Goal: Transaction & Acquisition: Purchase product/service

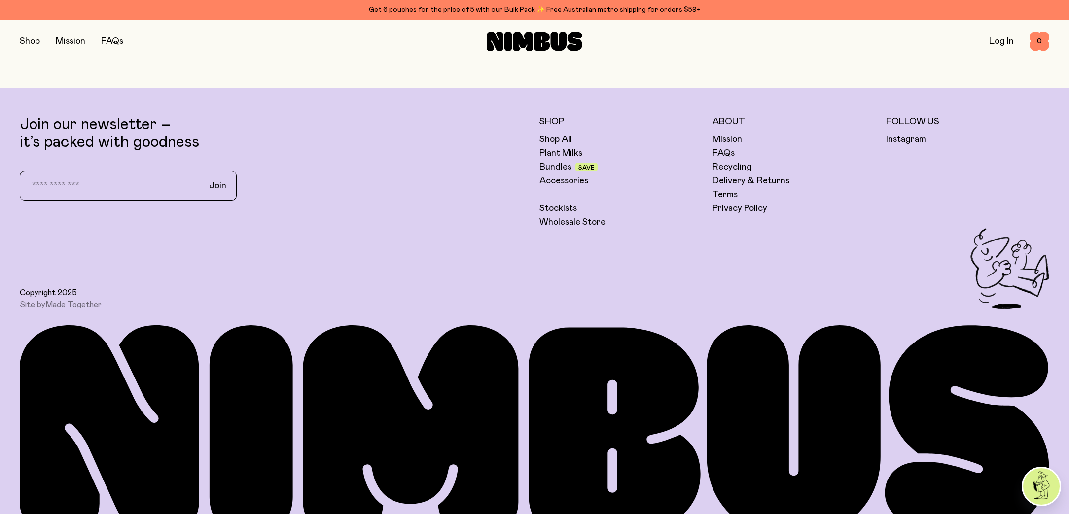
scroll to position [861, 0]
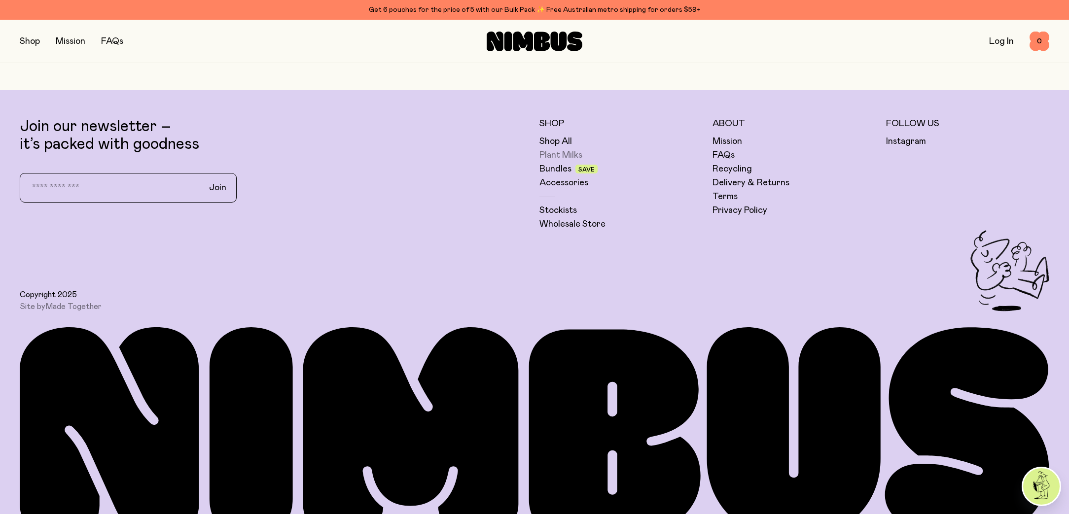
click at [561, 155] on link "Plant Milks" at bounding box center [561, 155] width 43 height 12
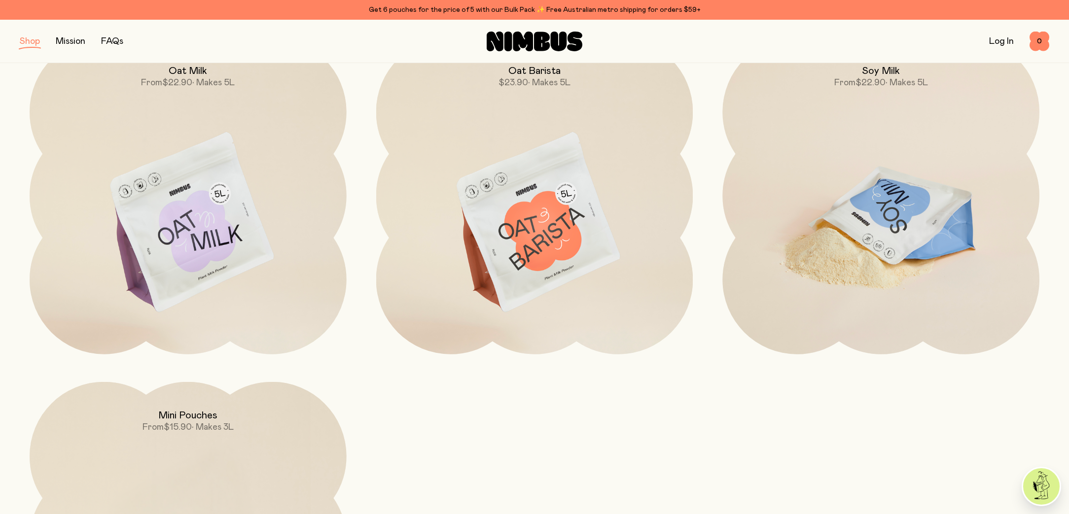
scroll to position [168, 0]
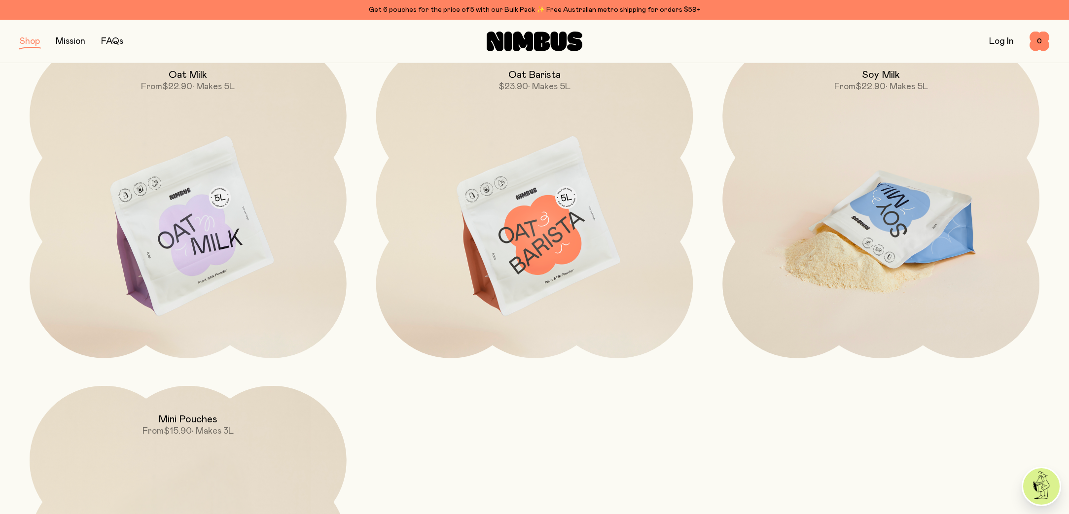
click at [885, 217] on img at bounding box center [881, 227] width 317 height 372
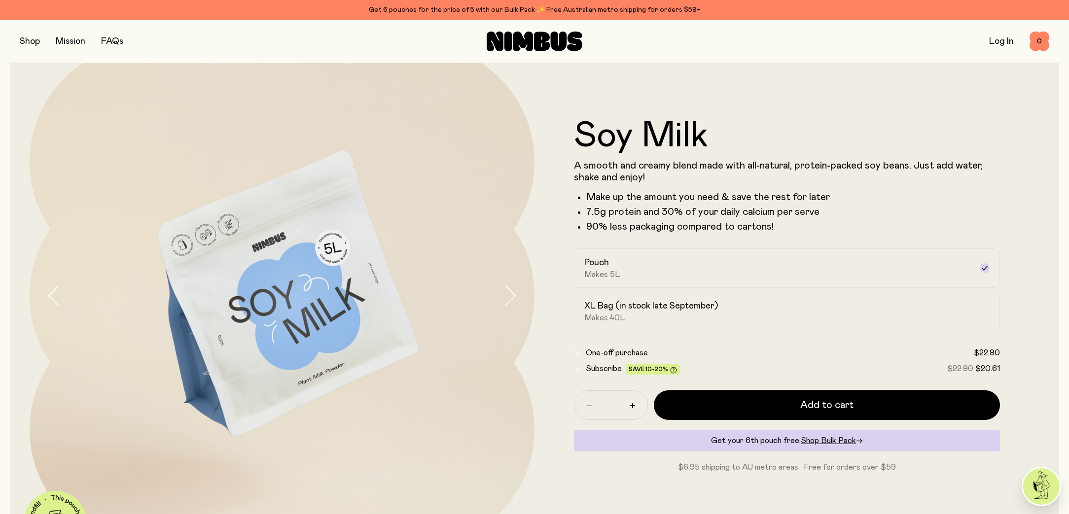
scroll to position [59, 0]
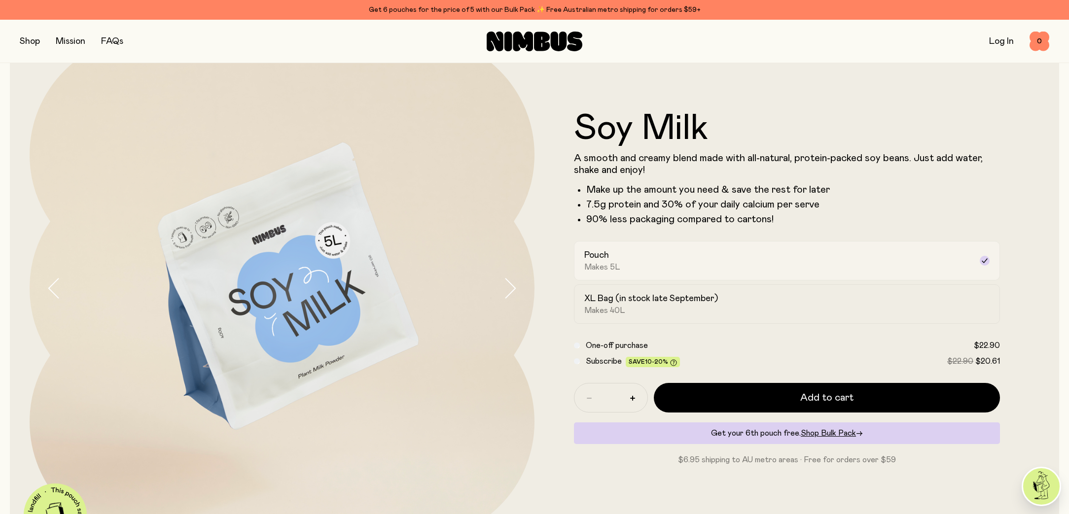
click at [921, 264] on div "Pouch Makes 5L" at bounding box center [779, 261] width 388 height 23
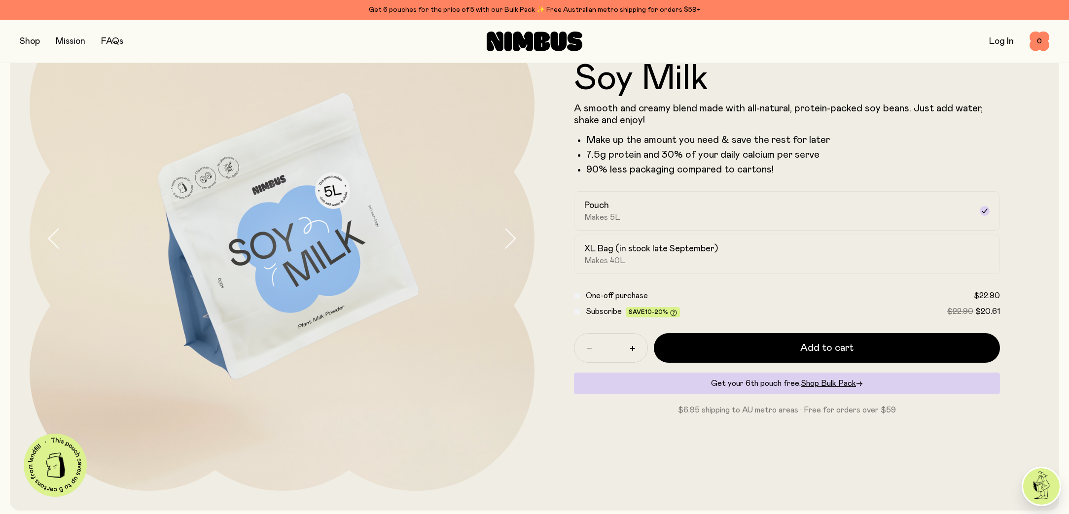
scroll to position [86, 0]
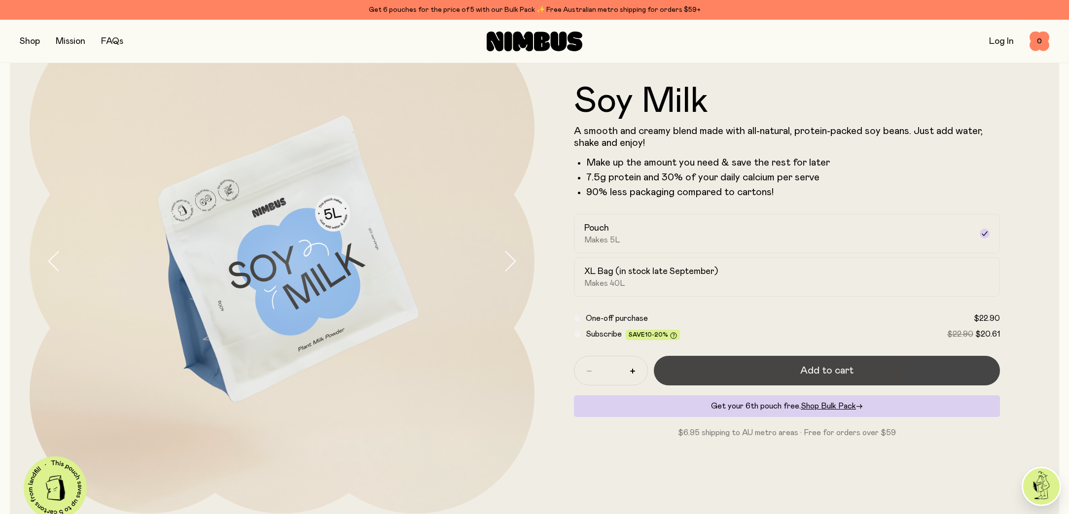
click at [809, 375] on span "Add to cart" at bounding box center [827, 371] width 53 height 14
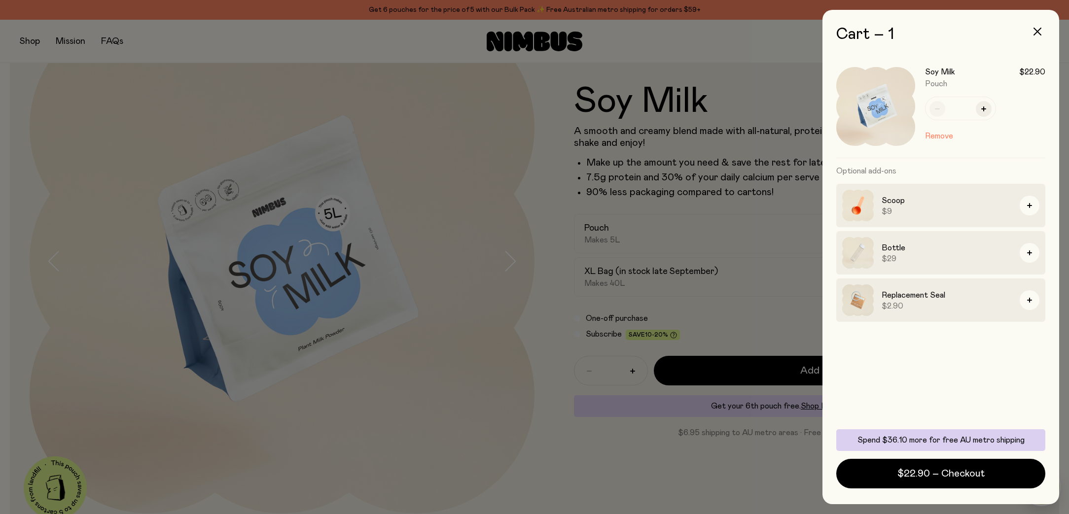
click at [942, 248] on h3 "Bottle" at bounding box center [947, 248] width 130 height 12
click at [1030, 255] on icon "button" at bounding box center [1030, 253] width 5 height 5
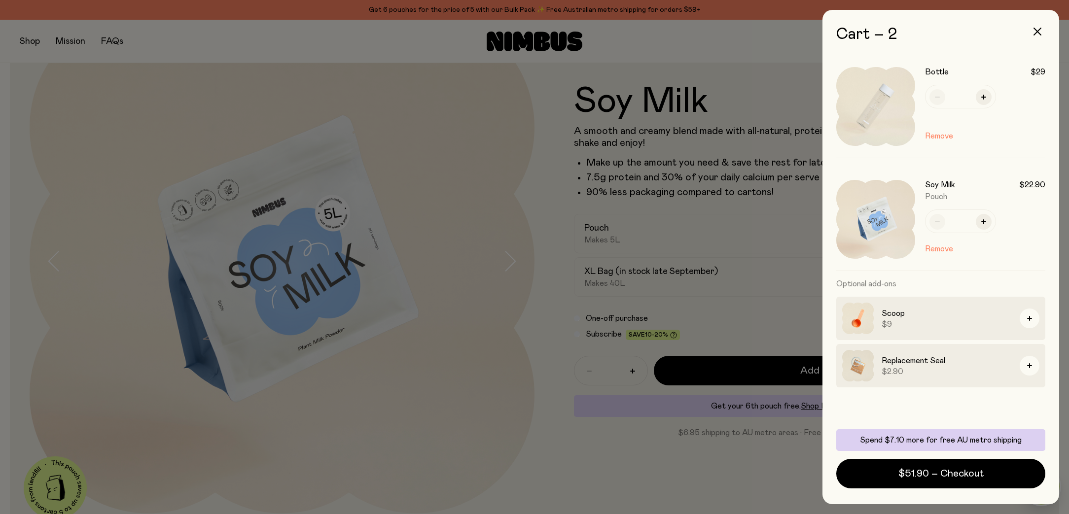
click at [422, 176] on div at bounding box center [534, 257] width 1069 height 514
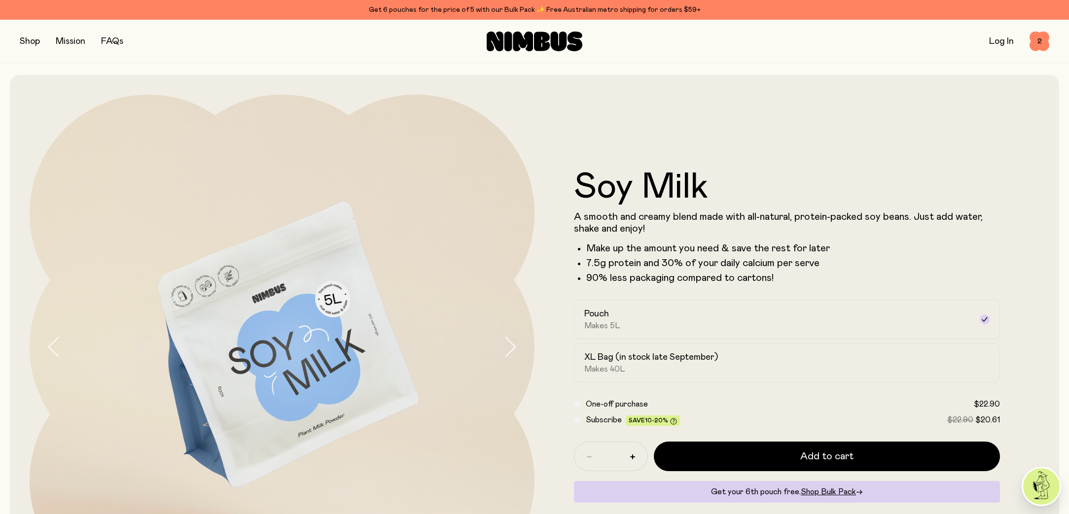
click at [25, 42] on button "button" at bounding box center [30, 42] width 20 height 14
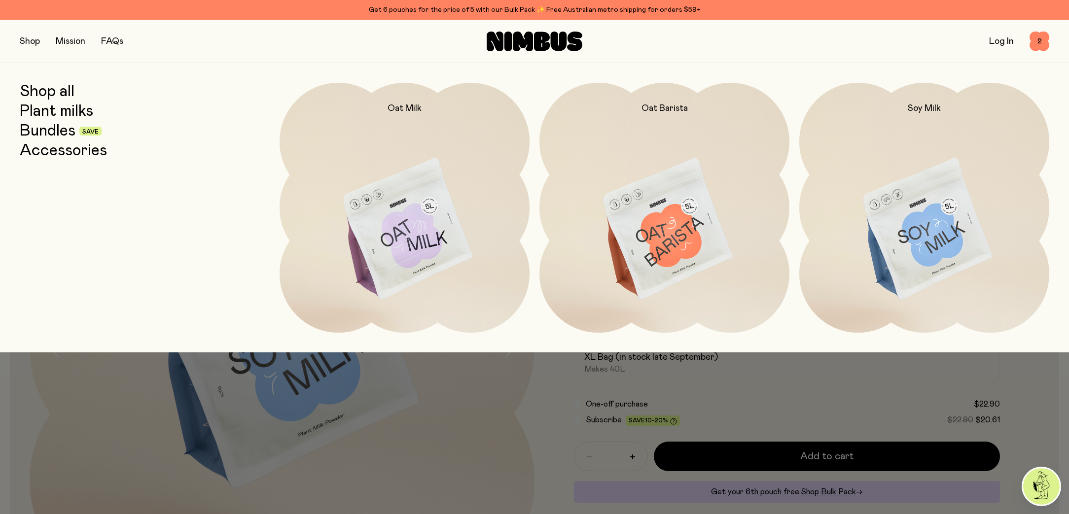
click at [48, 147] on link "Accessories" at bounding box center [63, 151] width 87 height 18
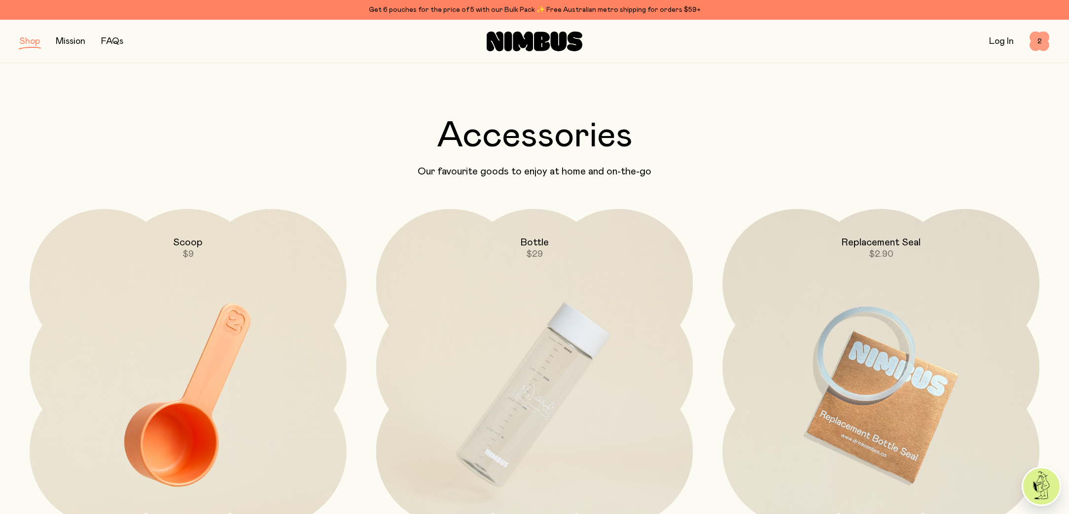
click at [1033, 34] on span "2" at bounding box center [1040, 42] width 20 height 20
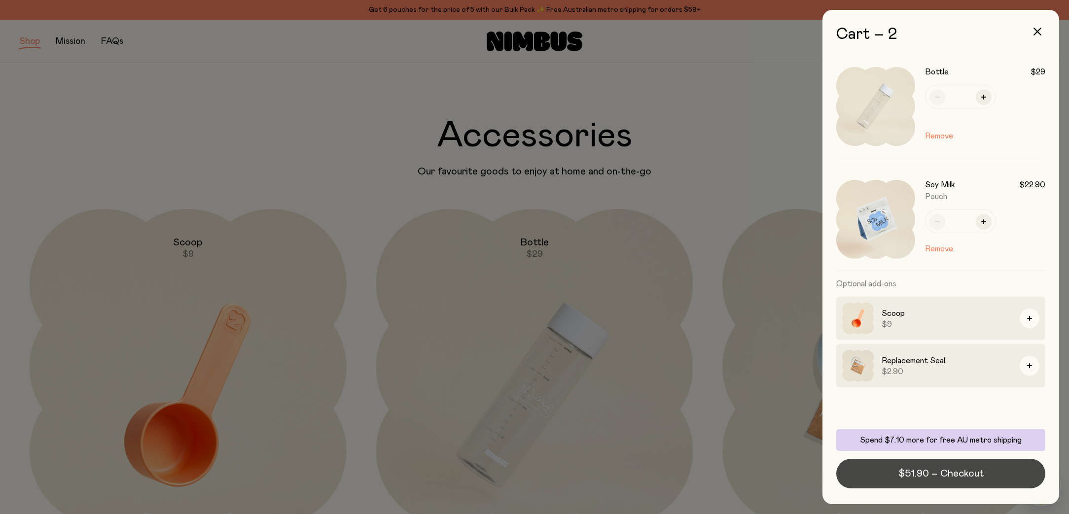
click at [952, 474] on span "$51.90 – Checkout" at bounding box center [941, 474] width 85 height 14
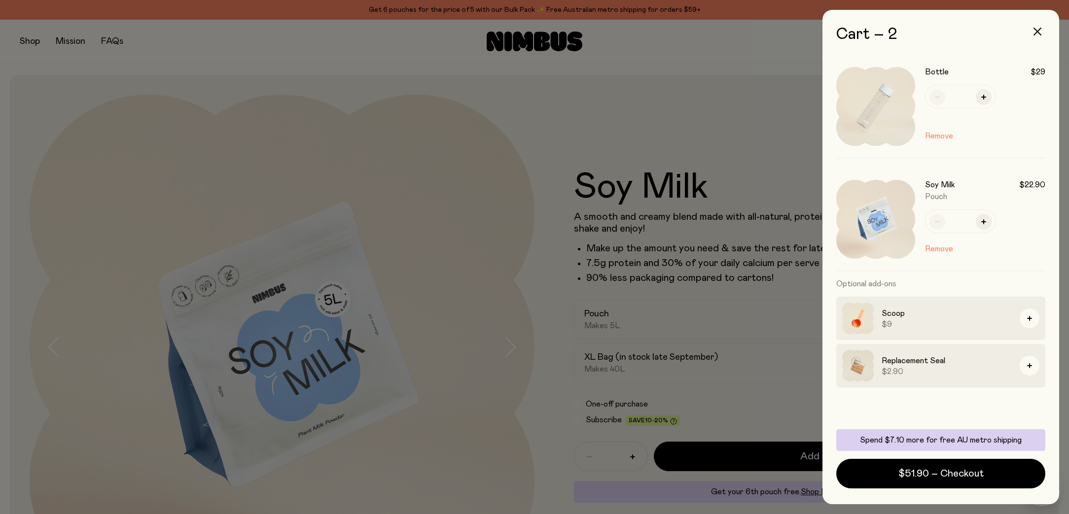
click at [38, 38] on div at bounding box center [534, 257] width 1069 height 514
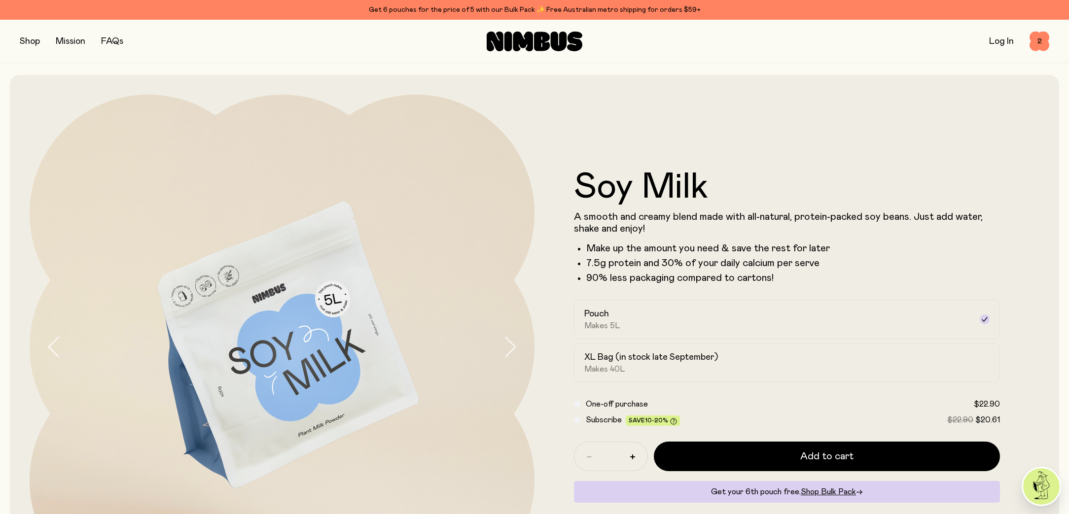
click at [32, 40] on button "button" at bounding box center [30, 42] width 20 height 14
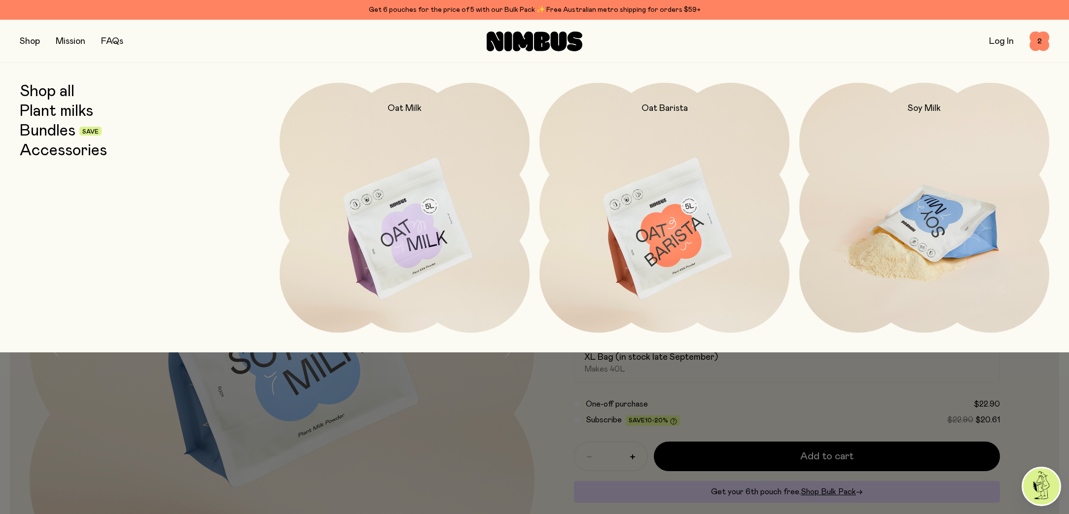
click at [894, 199] on img at bounding box center [925, 230] width 250 height 294
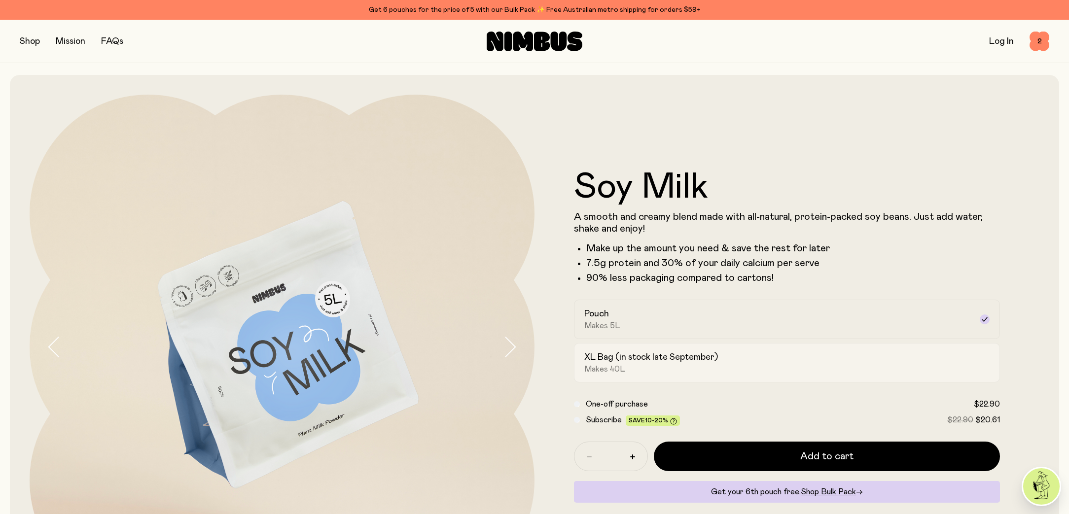
click at [699, 368] on div "XL Bag (in stock late September) Makes 40L" at bounding box center [779, 363] width 388 height 23
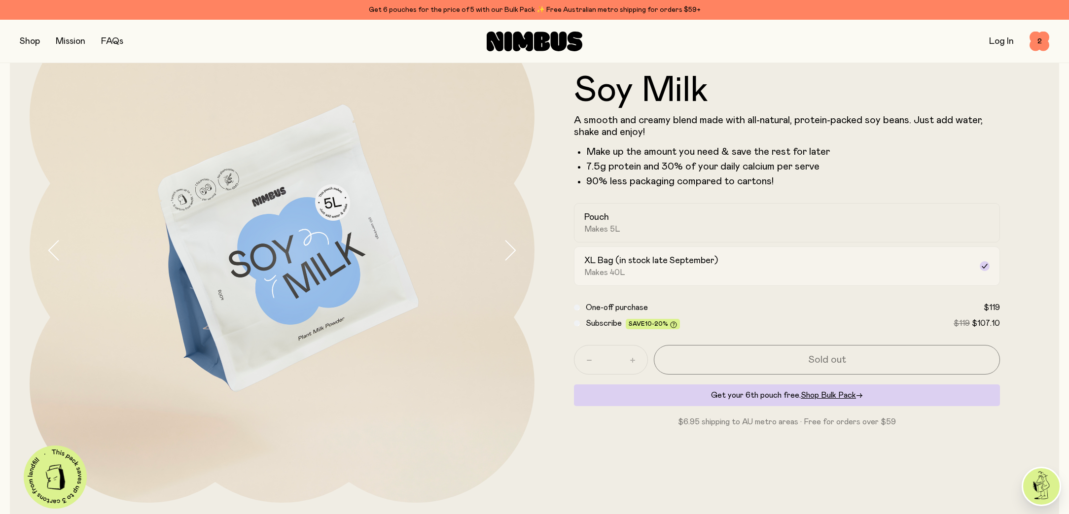
scroll to position [106, 0]
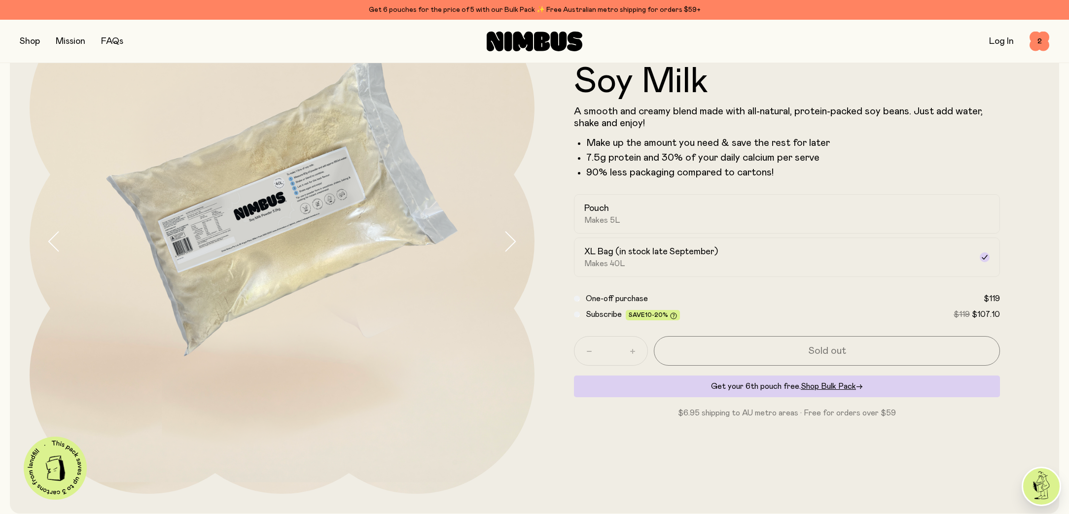
click at [515, 240] on icon "button" at bounding box center [510, 241] width 14 height 21
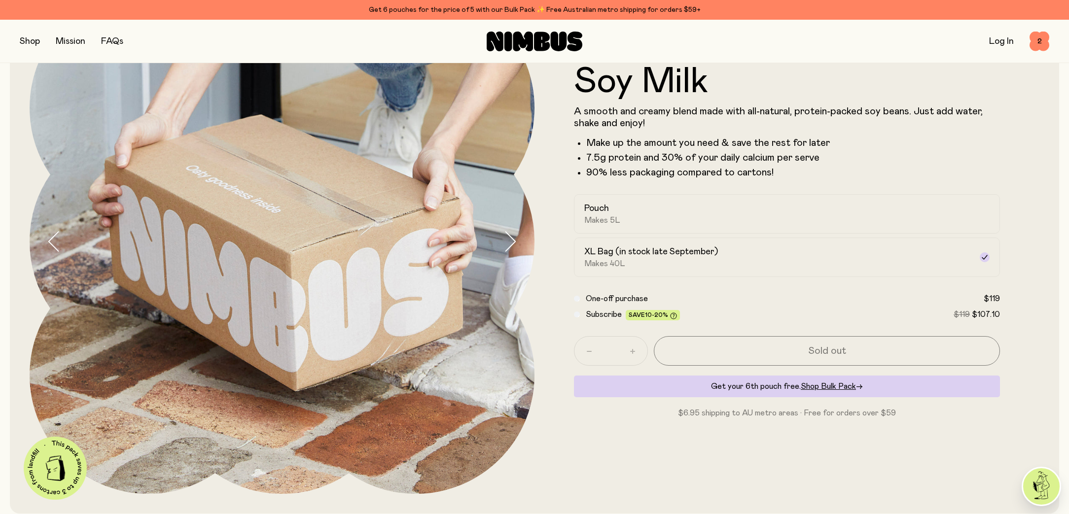
click at [515, 240] on icon "button" at bounding box center [510, 241] width 14 height 21
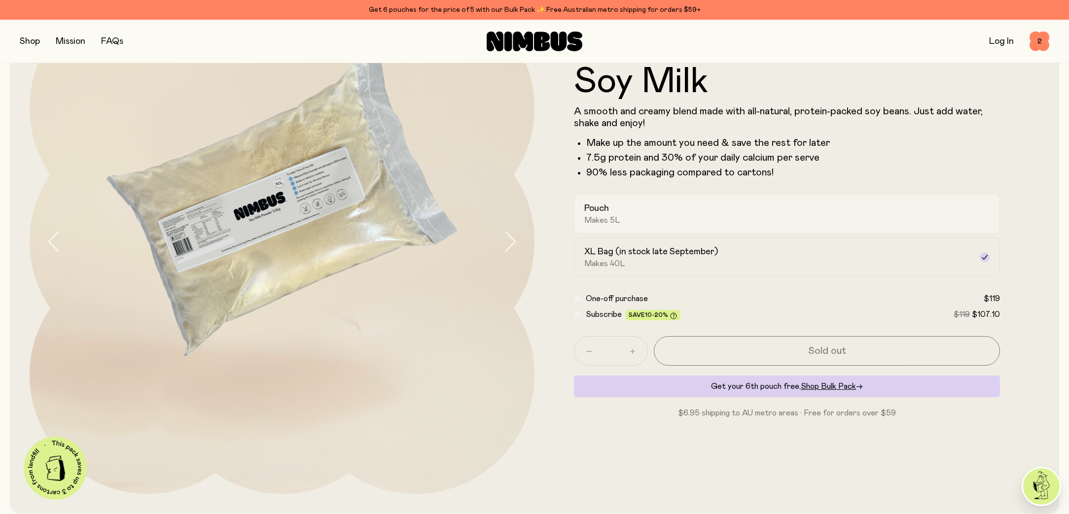
click at [633, 209] on div "Pouch Makes 5L" at bounding box center [779, 214] width 388 height 23
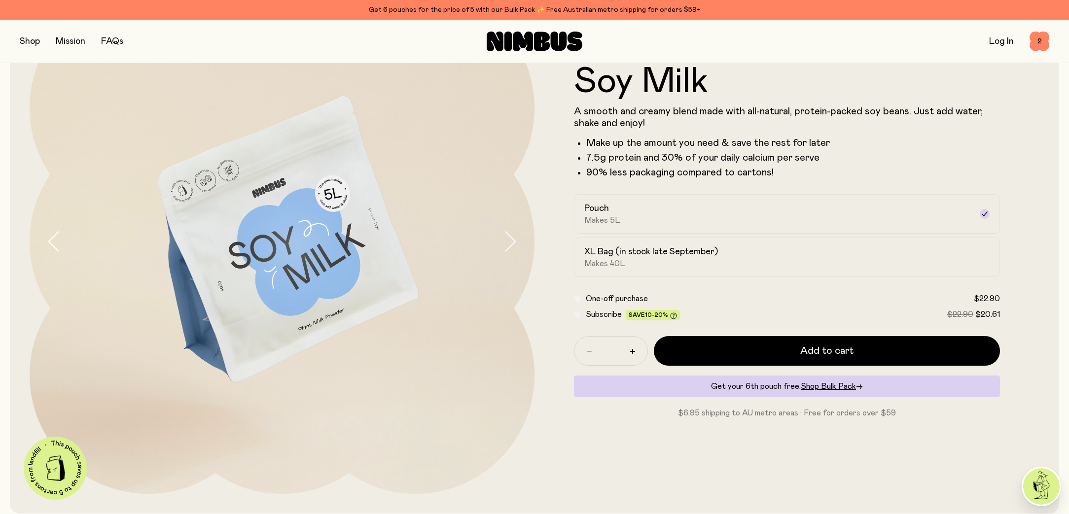
click at [509, 241] on icon "button" at bounding box center [510, 241] width 14 height 21
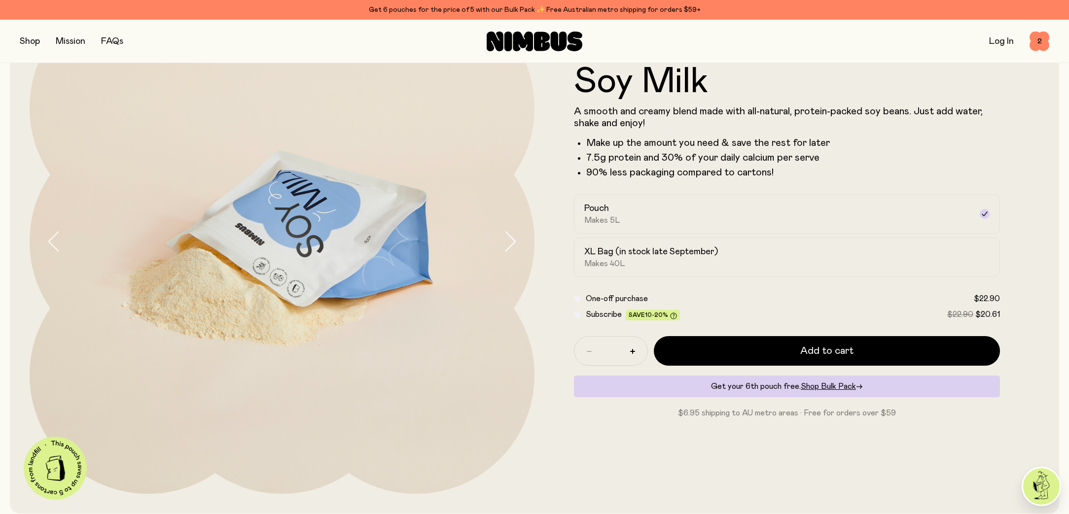
click at [509, 241] on icon "button" at bounding box center [510, 241] width 14 height 21
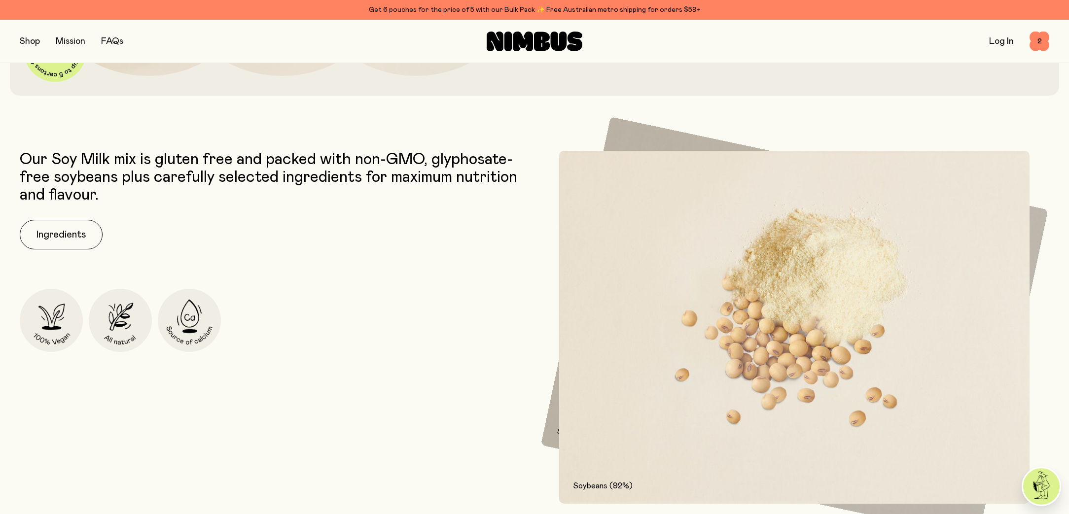
scroll to position [534, 0]
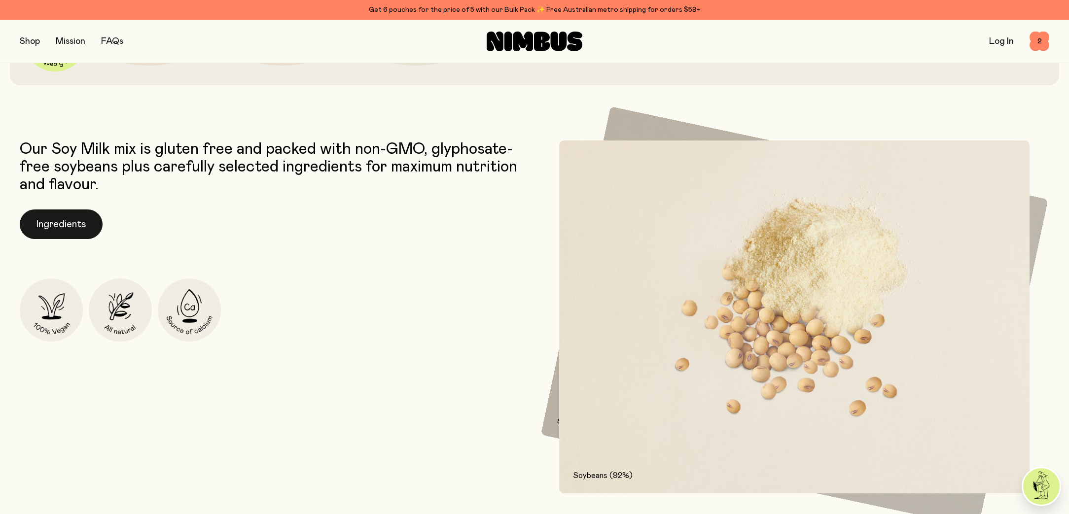
click at [50, 221] on button "Ingredients" at bounding box center [61, 225] width 83 height 30
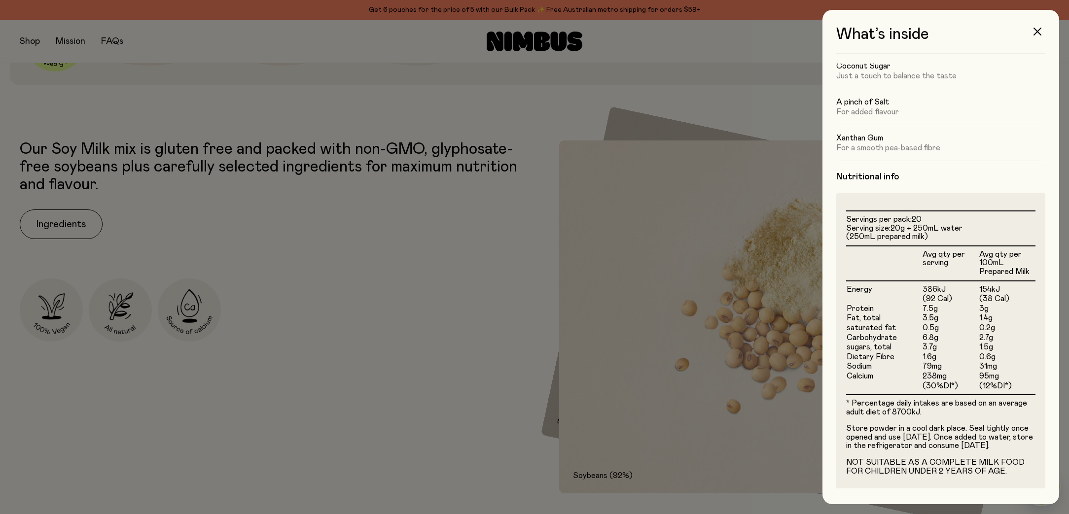
scroll to position [124, 0]
click at [1037, 30] on icon "button" at bounding box center [1038, 32] width 8 height 8
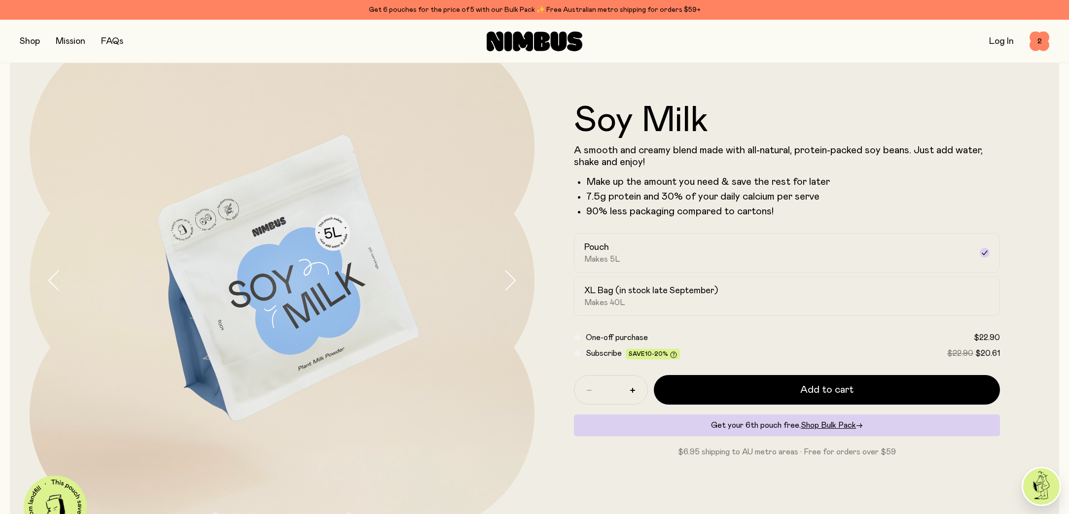
scroll to position [0, 0]
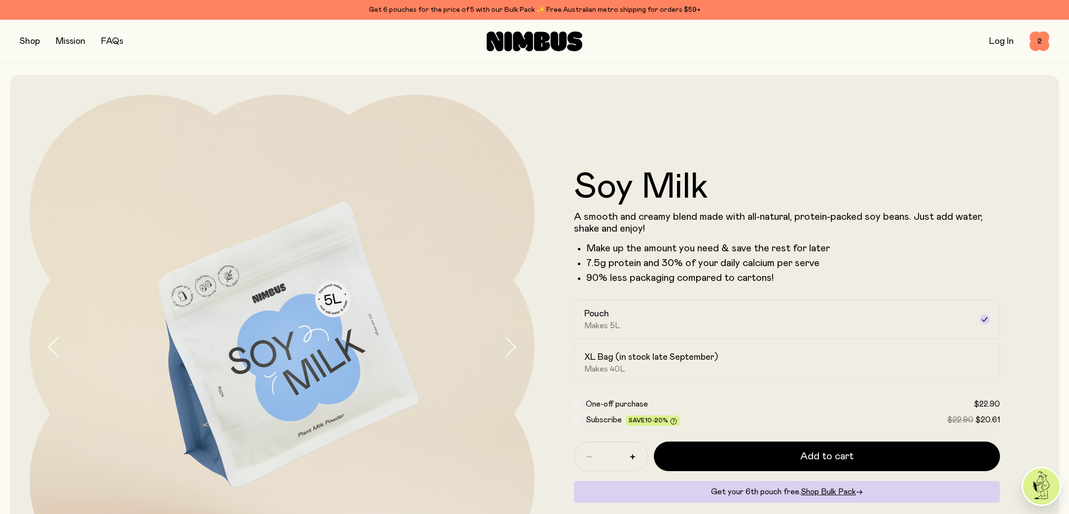
click at [72, 39] on link "Mission" at bounding box center [71, 41] width 30 height 9
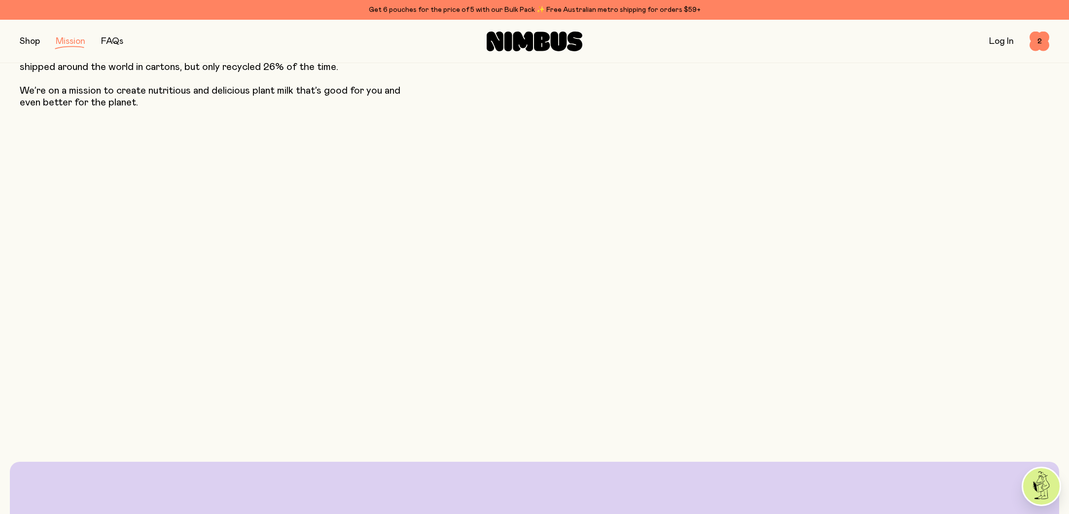
scroll to position [124, 0]
